Goal: Find specific page/section: Find specific page/section

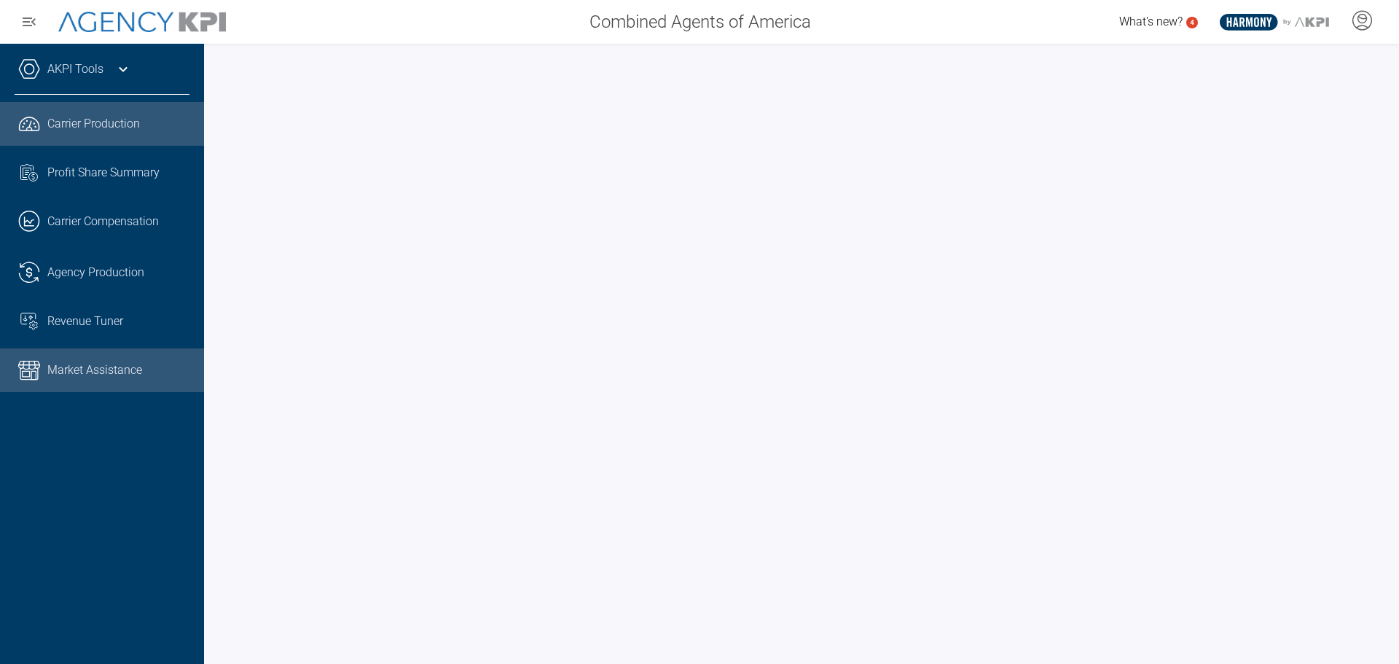
click at [87, 364] on span "Market Assistance" at bounding box center [94, 369] width 95 height 17
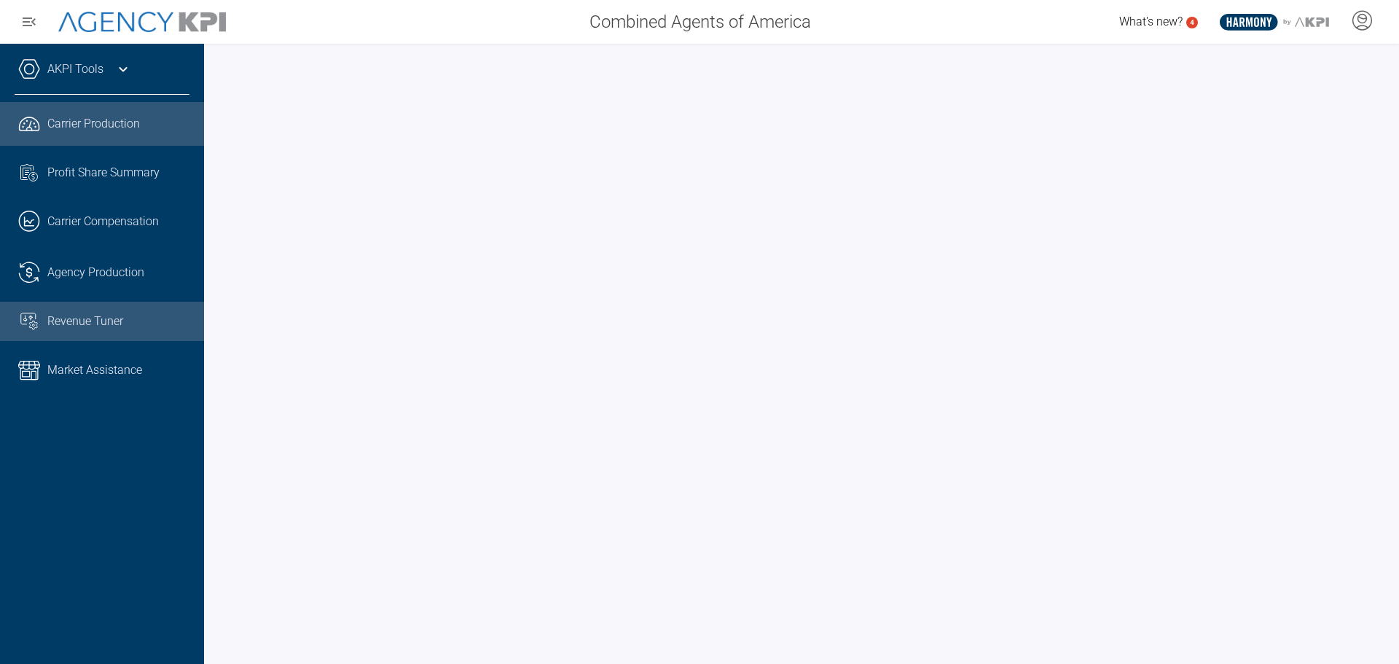
click at [76, 319] on span "Revenue Tuner" at bounding box center [85, 321] width 76 height 17
